Goal: Find specific page/section

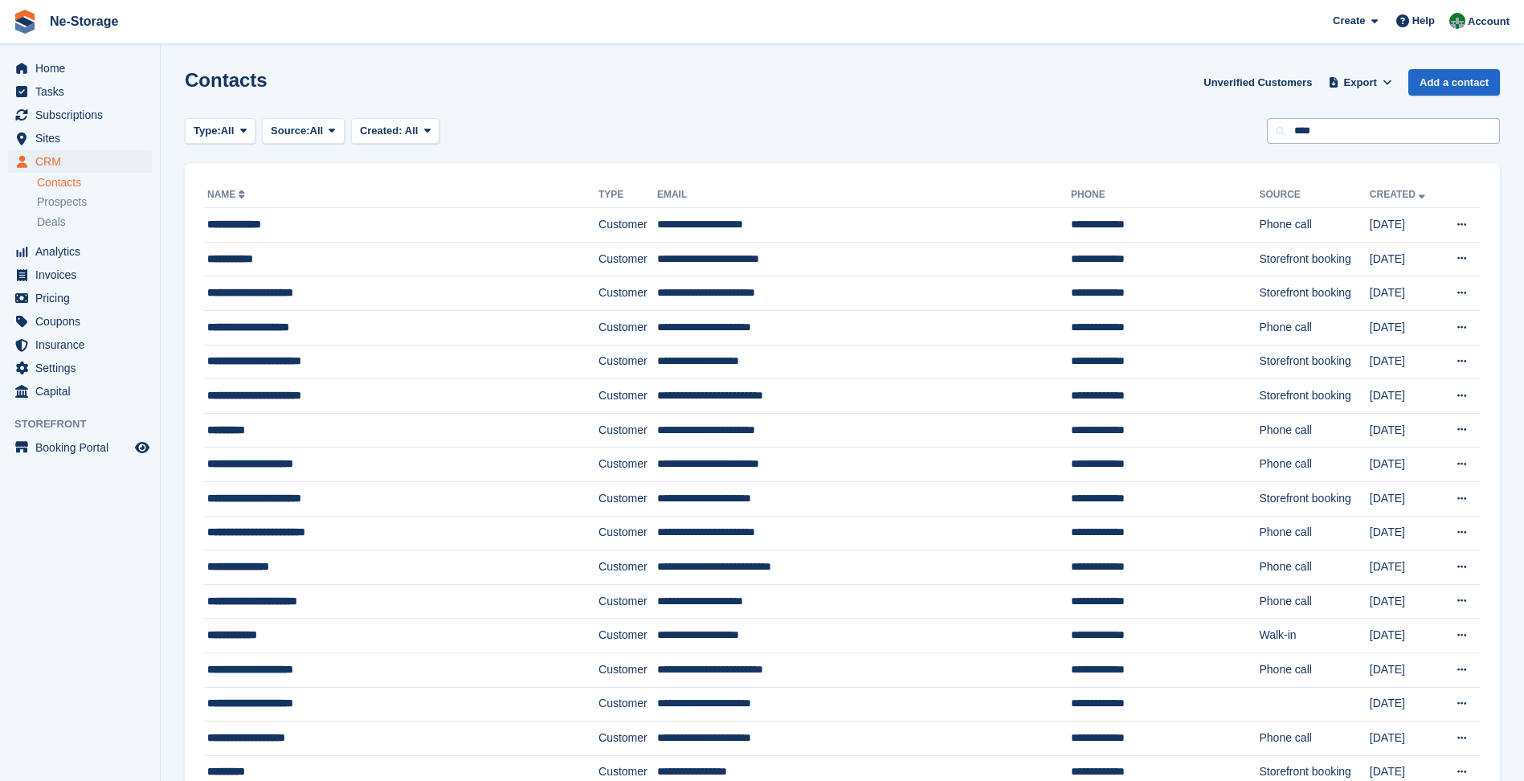
type input "****"
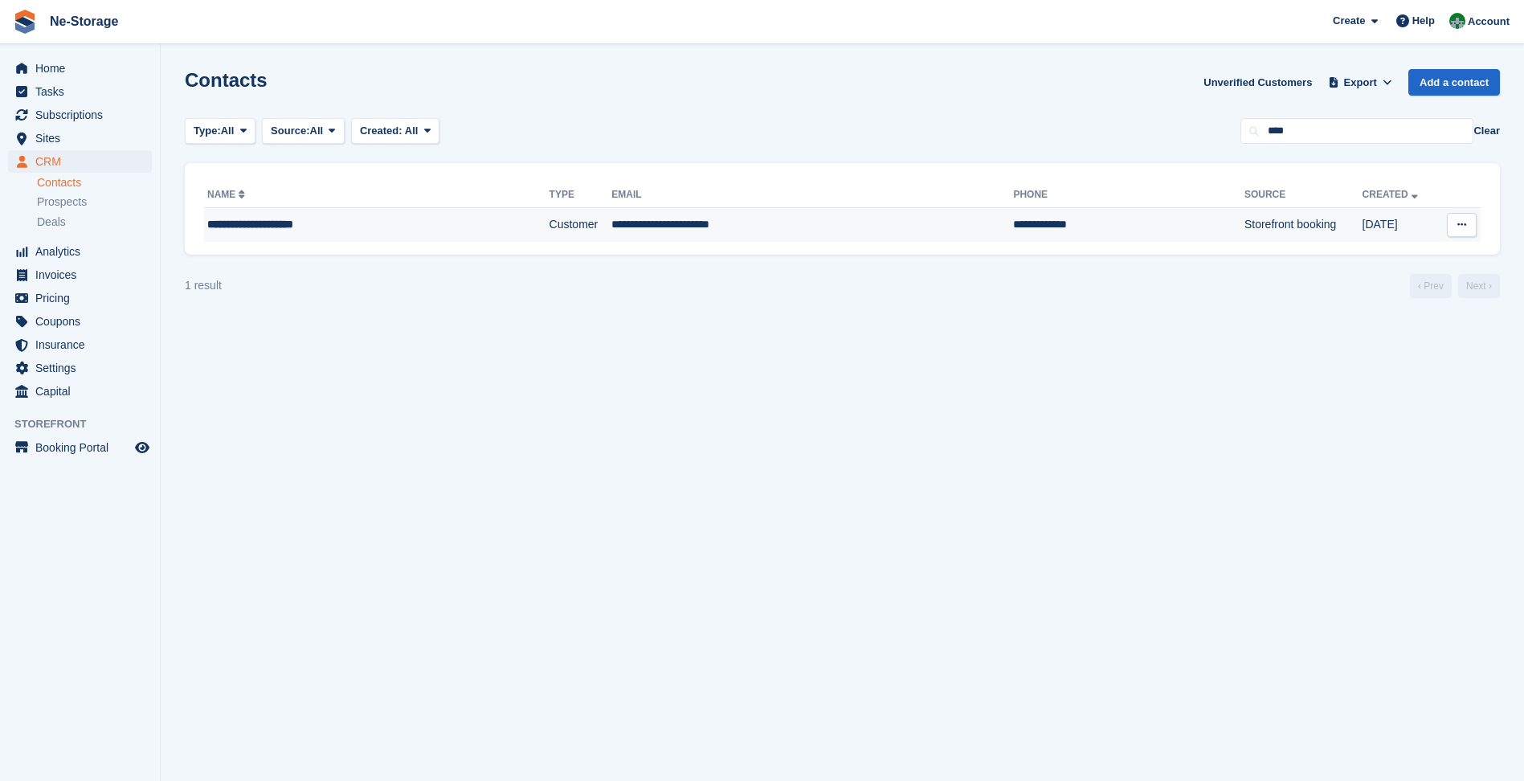
click at [1244, 225] on td "Storefront booking" at bounding box center [1303, 225] width 118 height 34
click at [280, 213] on td "**********" at bounding box center [376, 225] width 345 height 34
